Goal: Navigation & Orientation: Find specific page/section

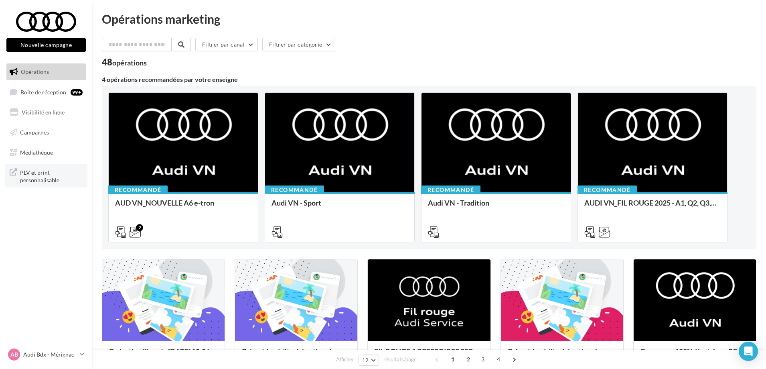
click at [41, 173] on span "PLV et print personnalisable" at bounding box center [51, 175] width 63 height 17
click at [41, 135] on span "Campagnes" at bounding box center [34, 132] width 29 height 7
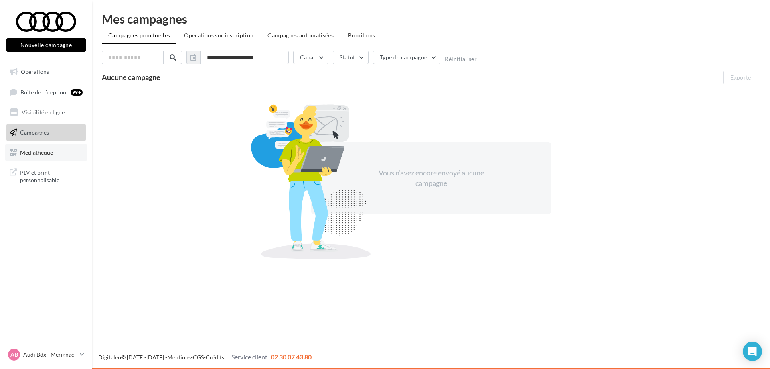
click at [49, 148] on span "Médiathèque" at bounding box center [36, 151] width 33 height 7
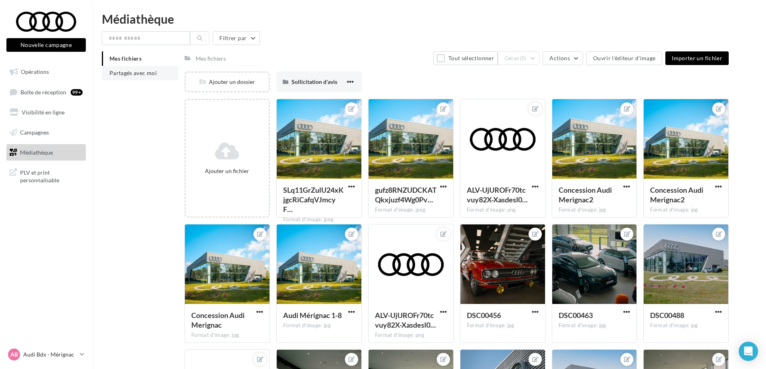
click at [143, 71] on span "Partagés avec moi" at bounding box center [133, 72] width 47 height 7
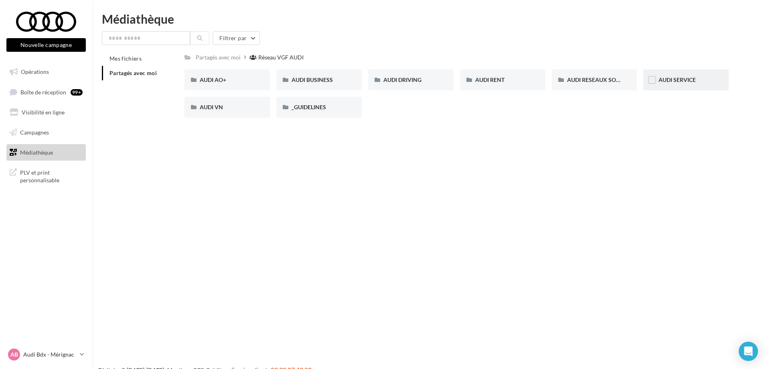
click at [657, 81] on div "AUDI SERVICE" at bounding box center [686, 79] width 85 height 21
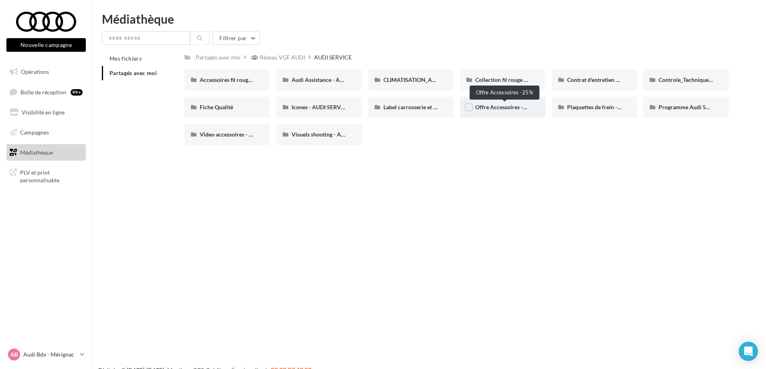
click at [516, 110] on span "Offre Accessoires -25%" at bounding box center [505, 107] width 59 height 7
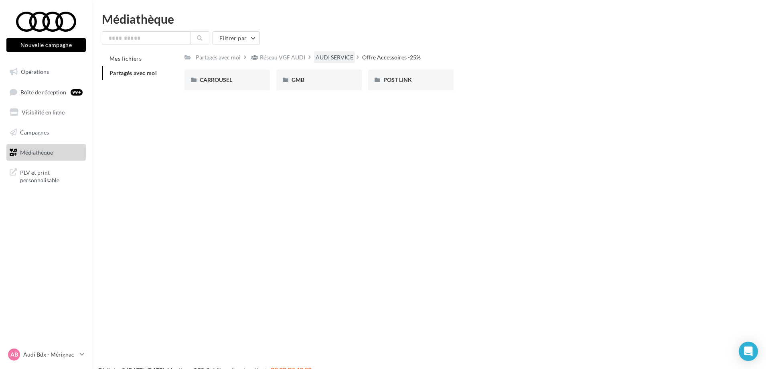
click at [342, 59] on div "AUDI SERVICE" at bounding box center [335, 57] width 38 height 8
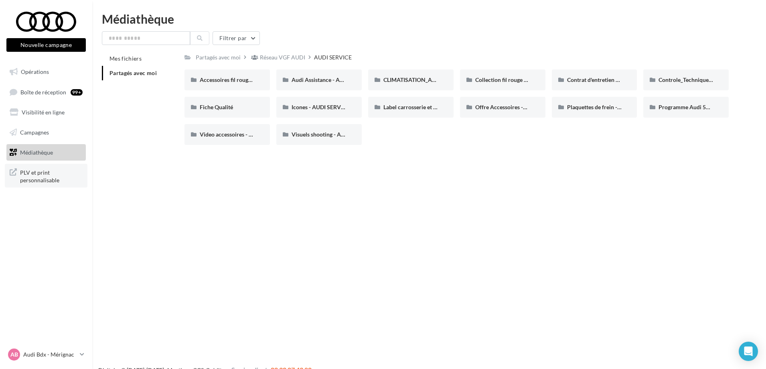
click at [21, 175] on span "PLV et print personnalisable" at bounding box center [51, 175] width 63 height 17
click at [518, 108] on span "Offre Accessoires -25%" at bounding box center [505, 107] width 59 height 7
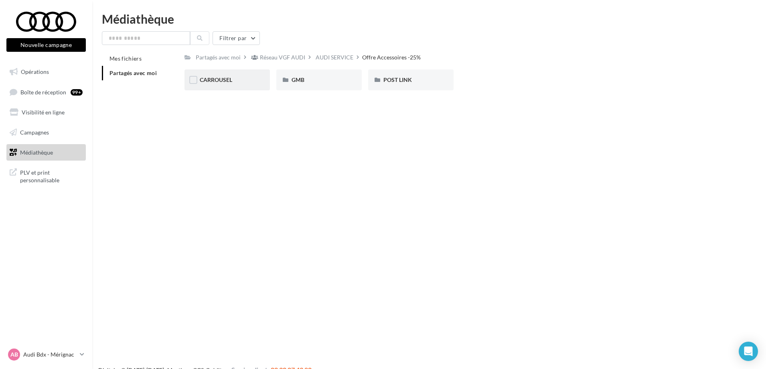
click at [237, 83] on div "CARROUSEL" at bounding box center [227, 80] width 55 height 8
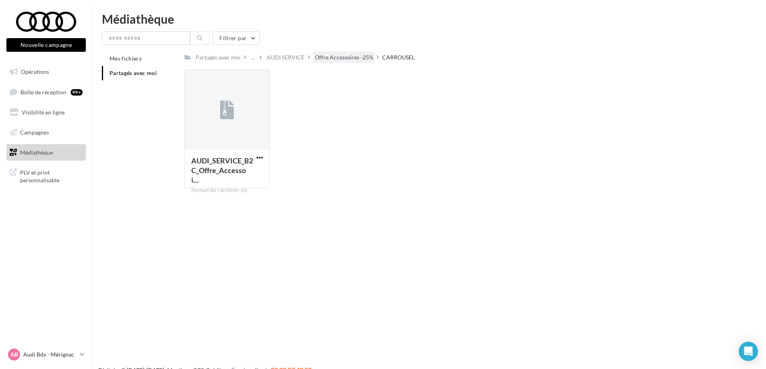
click at [338, 58] on div "Offre Accessoires -25%" at bounding box center [344, 57] width 59 height 8
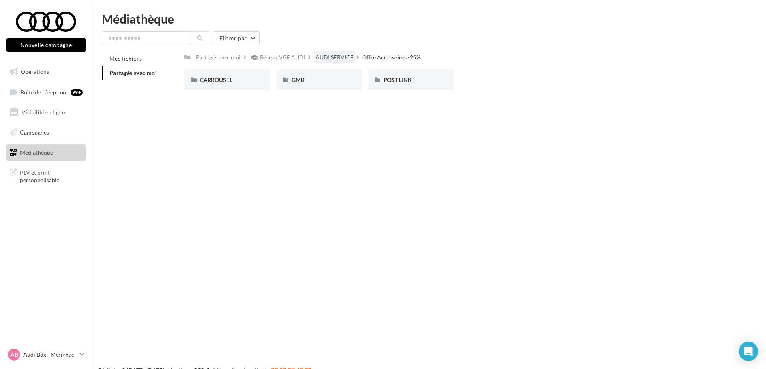
click at [347, 55] on div "AUDI SERVICE" at bounding box center [335, 57] width 38 height 8
